Goal: Task Accomplishment & Management: Complete application form

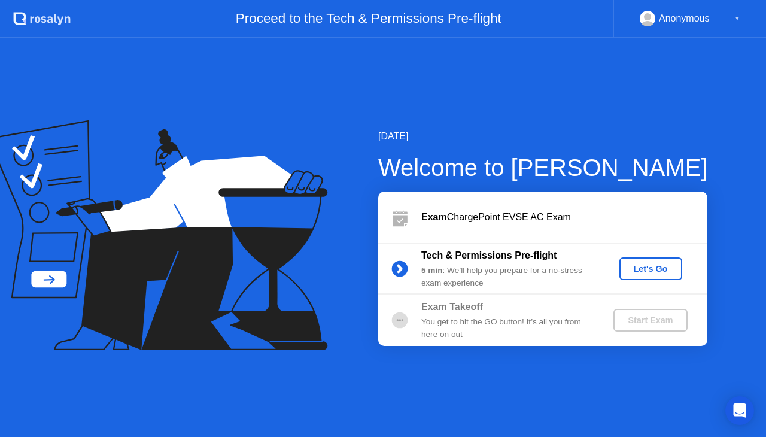
click at [645, 266] on div "Let's Go" at bounding box center [650, 269] width 53 height 10
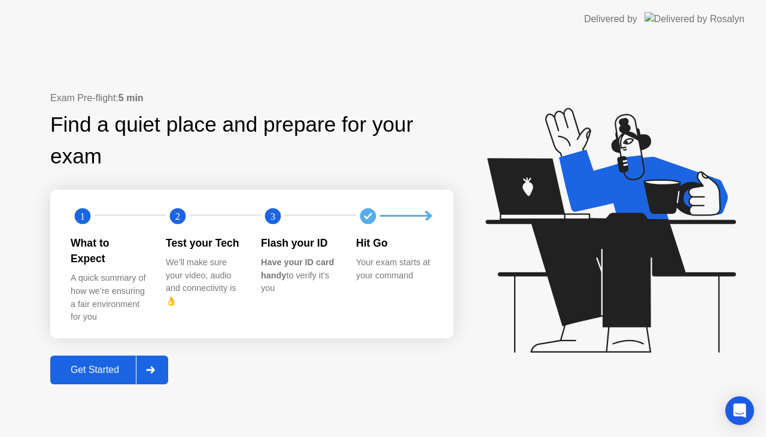
click at [102, 365] on div "Get Started" at bounding box center [95, 370] width 82 height 11
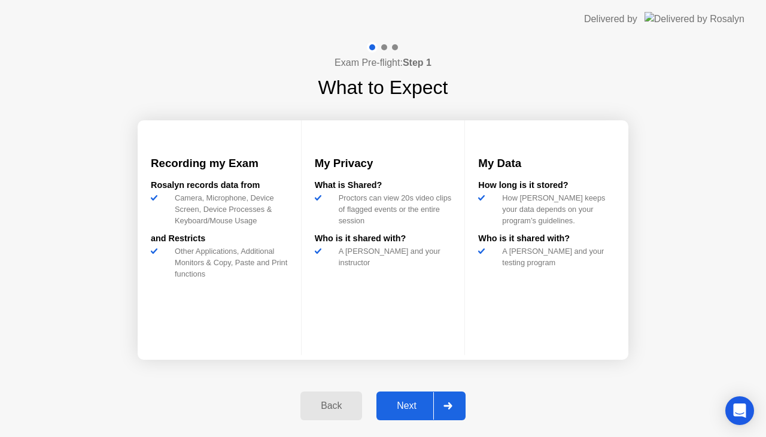
click at [400, 403] on div "Next" at bounding box center [406, 405] width 53 height 11
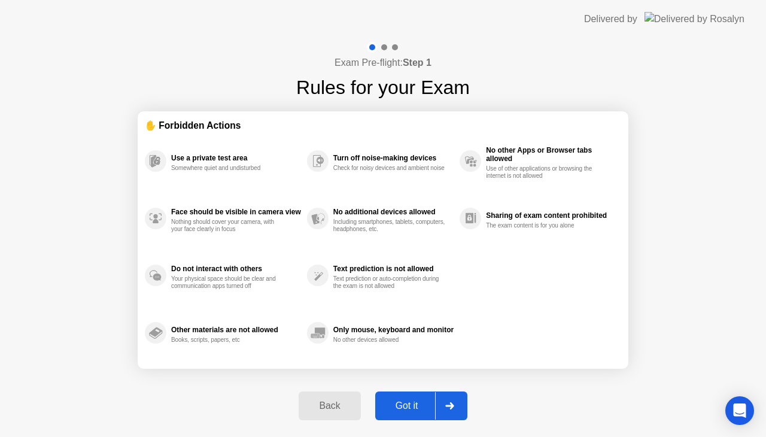
click at [426, 403] on div "Got it" at bounding box center [407, 405] width 56 height 11
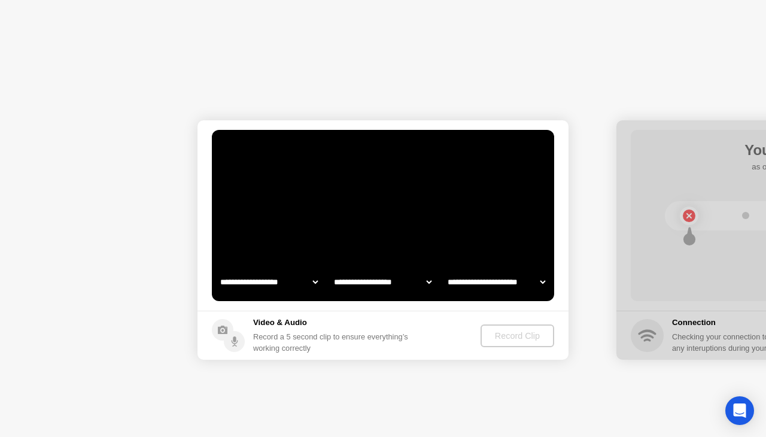
select select "**********"
select select "*******"
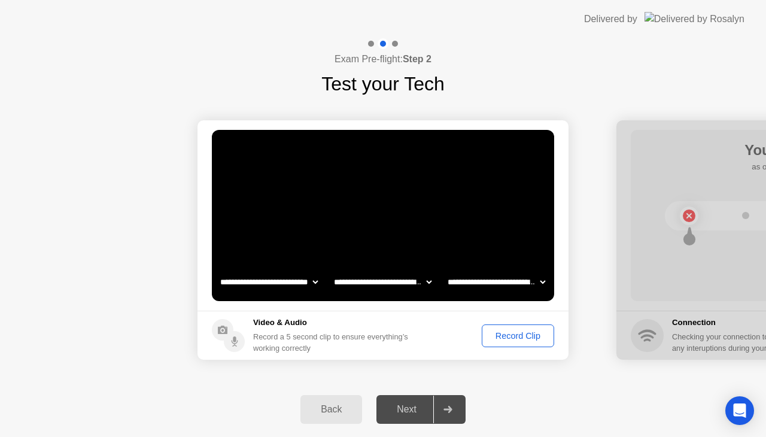
click at [513, 331] on div "Record Clip" at bounding box center [518, 336] width 64 height 10
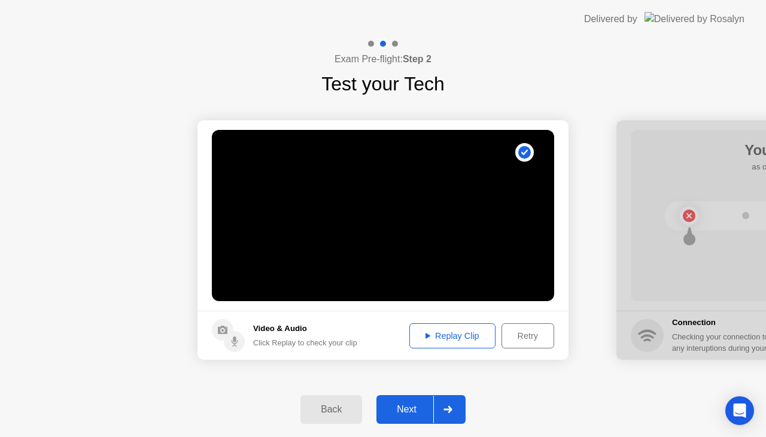
click at [442, 332] on div "Replay Clip" at bounding box center [453, 336] width 78 height 10
click at [406, 407] on div "Next" at bounding box center [406, 409] width 53 height 11
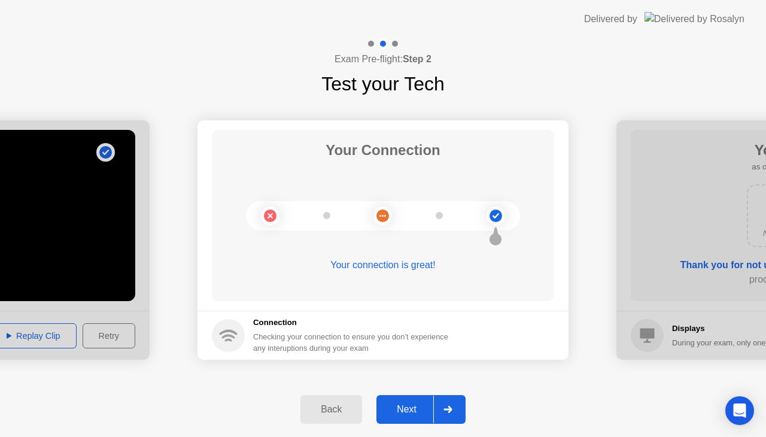
click at [423, 409] on div "Next" at bounding box center [406, 409] width 53 height 11
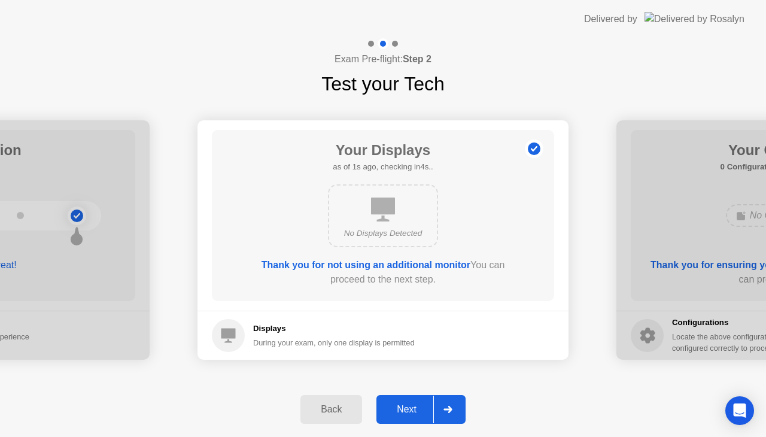
click at [421, 408] on div "Next" at bounding box center [406, 409] width 53 height 11
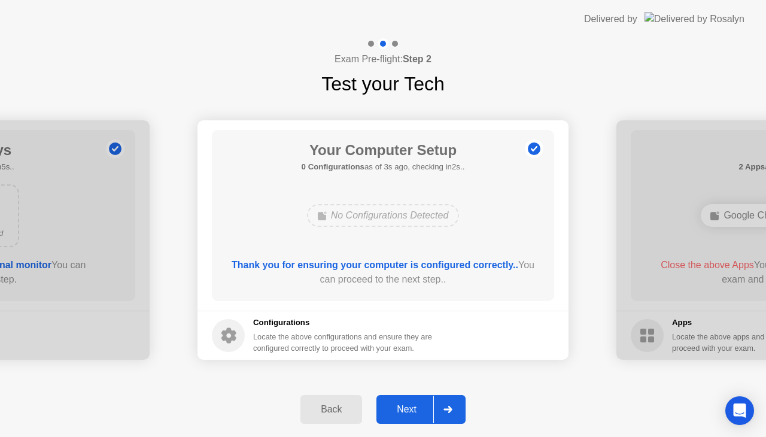
click at [421, 409] on div "Next" at bounding box center [406, 409] width 53 height 11
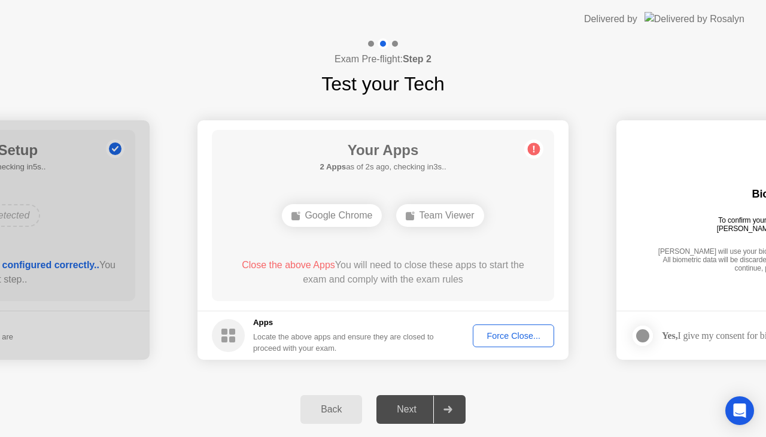
click at [370, 249] on div "Your Apps 2 Apps as of 2s ago, checking in3s.. Google Chrome Team Viewer Close …" at bounding box center [383, 215] width 342 height 171
click at [485, 324] on button "Force Close..." at bounding box center [513, 335] width 81 height 23
click at [517, 337] on div "Force Close..." at bounding box center [513, 336] width 73 height 10
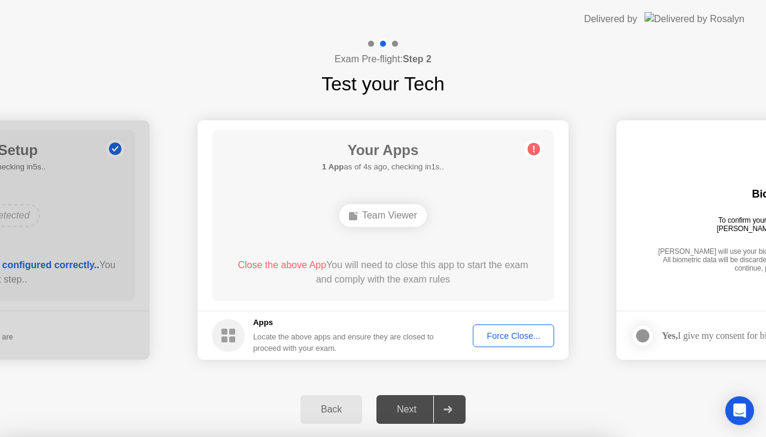
click at [386, 216] on div "Team Viewer" at bounding box center [382, 215] width 87 height 23
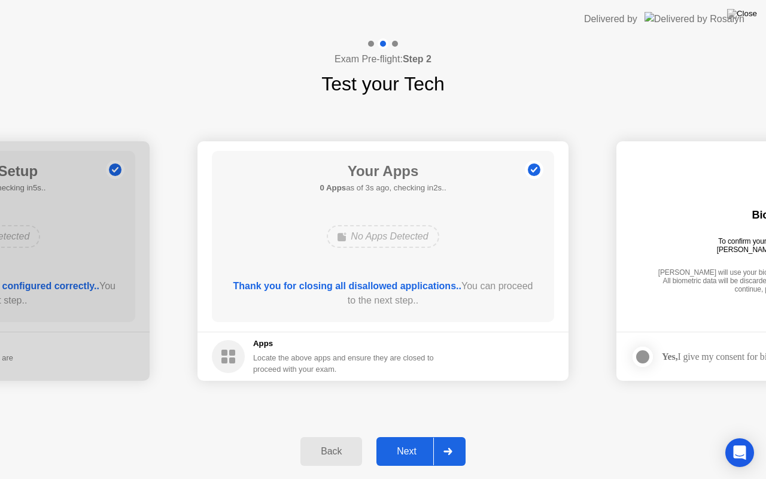
click at [406, 436] on div "Next" at bounding box center [406, 451] width 53 height 11
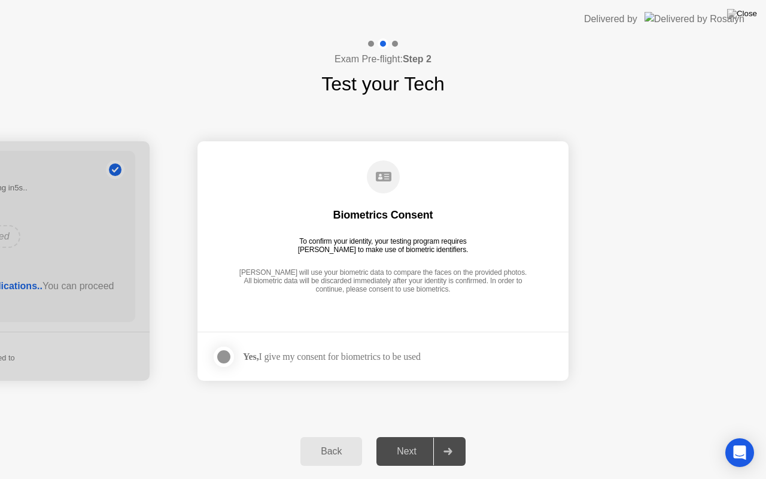
drag, startPoint x: 224, startPoint y: 359, endPoint x: 249, endPoint y: 366, distance: 26.3
click at [224, 358] on div at bounding box center [224, 357] width 14 height 14
click at [406, 436] on div "Next" at bounding box center [406, 451] width 53 height 11
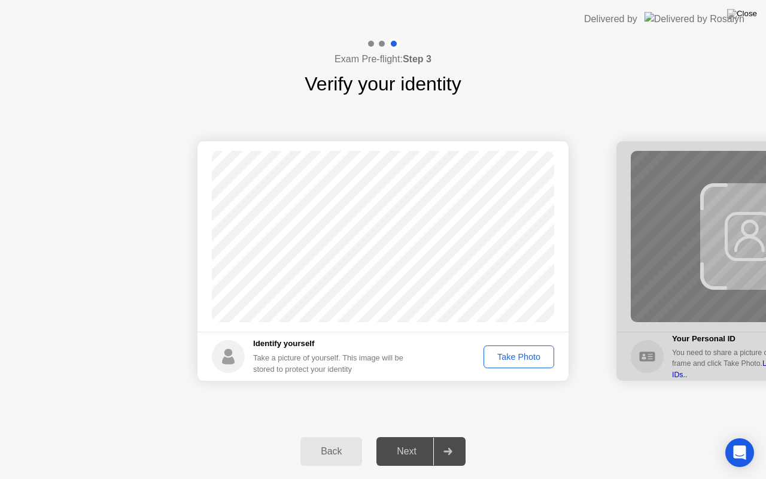
click at [510, 356] on div "Take Photo" at bounding box center [519, 357] width 62 height 10
click at [395, 436] on div "Next" at bounding box center [406, 451] width 53 height 11
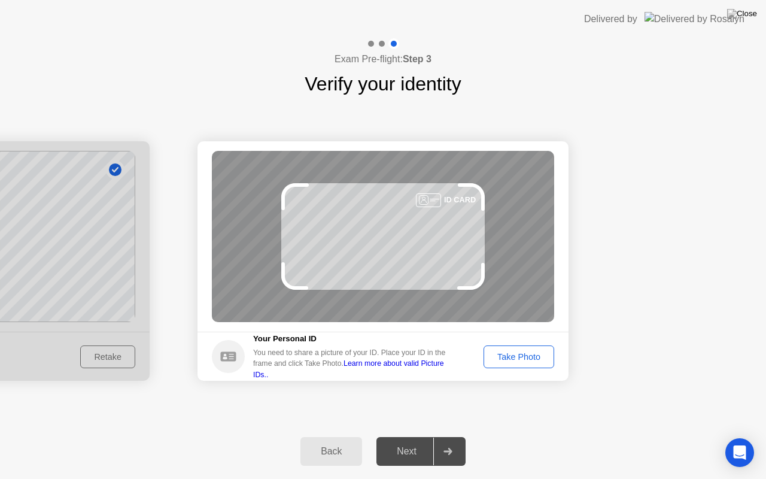
click at [510, 354] on div "Take Photo" at bounding box center [519, 357] width 62 height 10
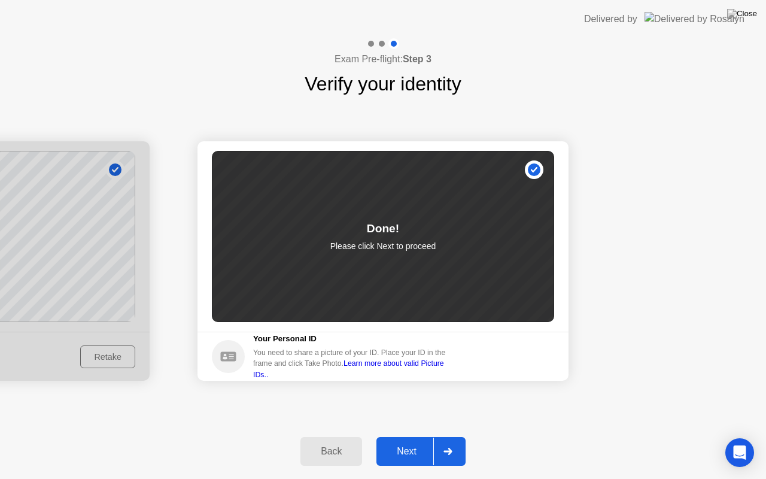
click at [400, 436] on div "Next" at bounding box center [406, 451] width 53 height 11
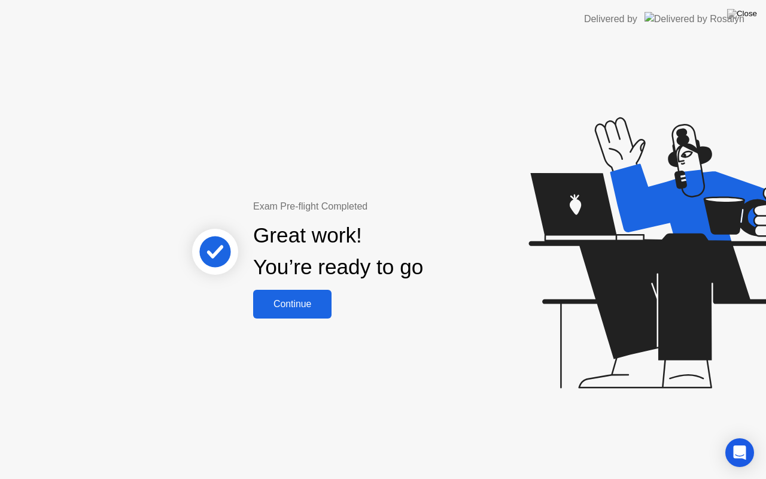
click at [296, 306] on div "Continue" at bounding box center [292, 304] width 71 height 11
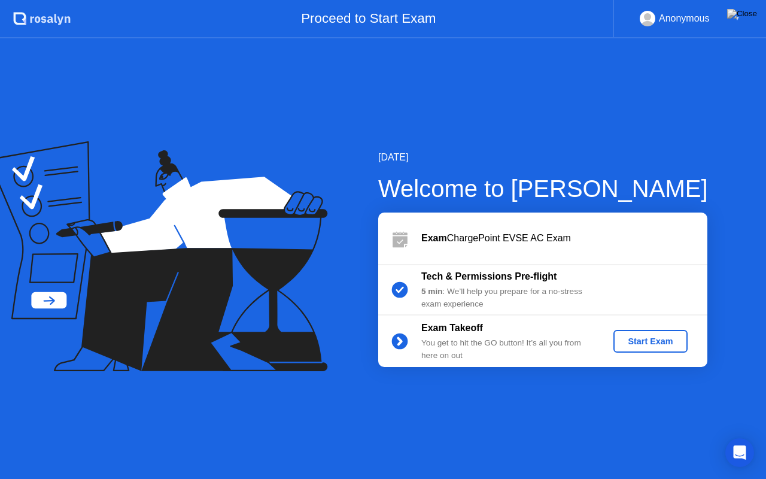
click at [642, 344] on div "Start Exam" at bounding box center [650, 341] width 64 height 10
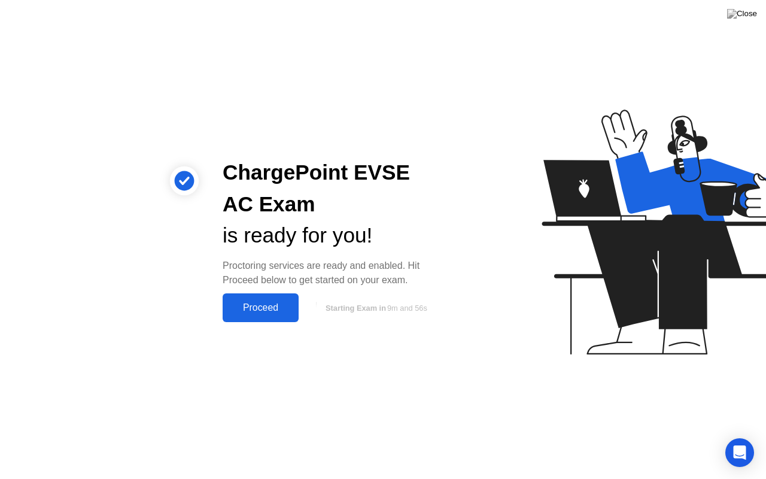
click at [241, 303] on div "Proceed" at bounding box center [260, 307] width 69 height 11
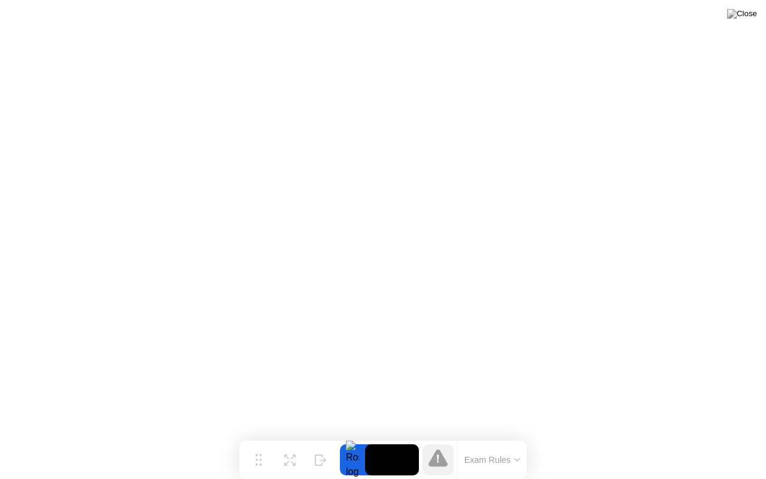
click at [482, 436] on button "Exam Rules" at bounding box center [492, 459] width 63 height 11
